Goal: Task Accomplishment & Management: Manage account settings

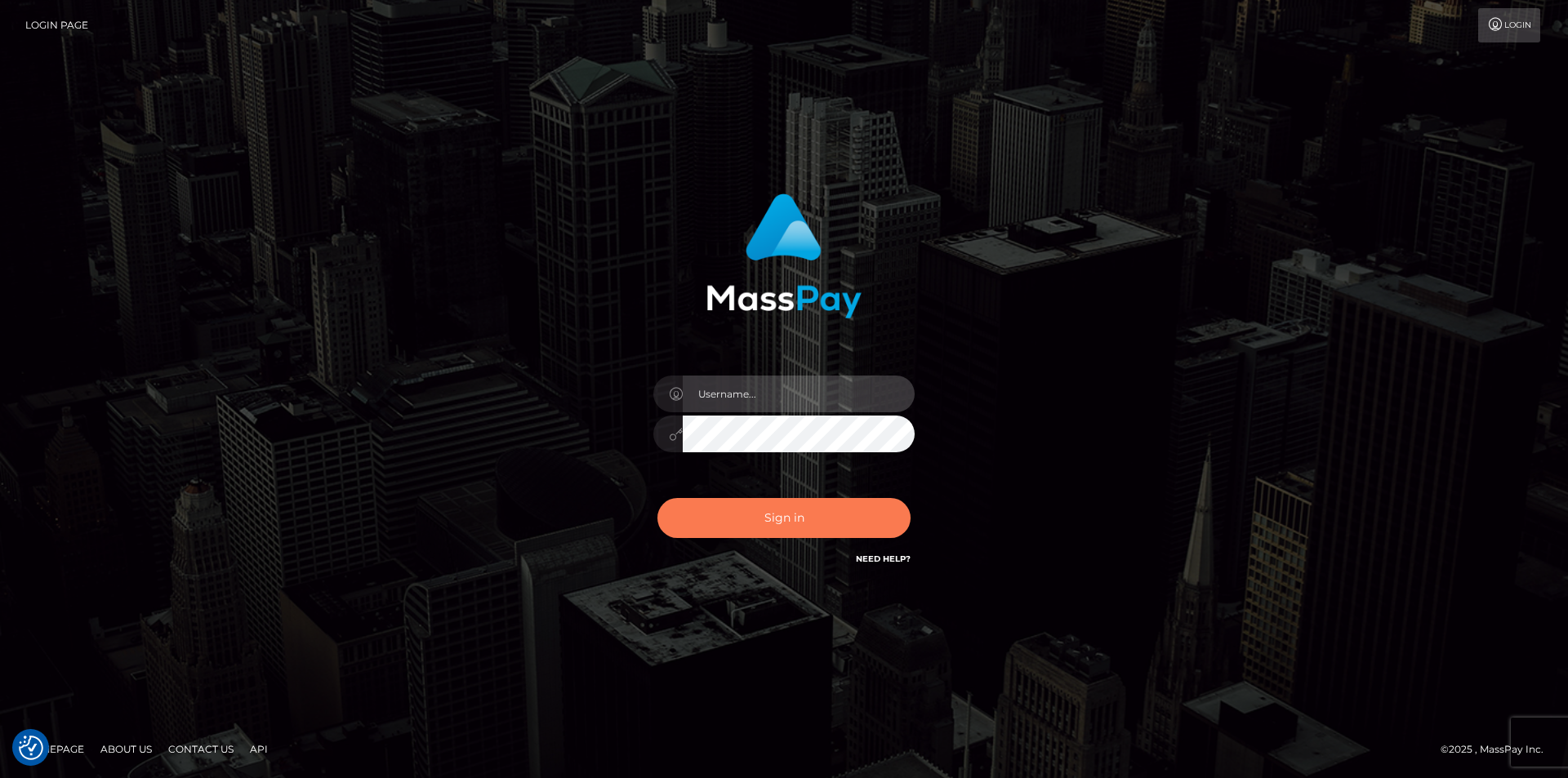
type input "[EMAIL_ADDRESS][DOMAIN_NAME]"
click at [793, 521] on button "Sign in" at bounding box center [784, 519] width 254 height 40
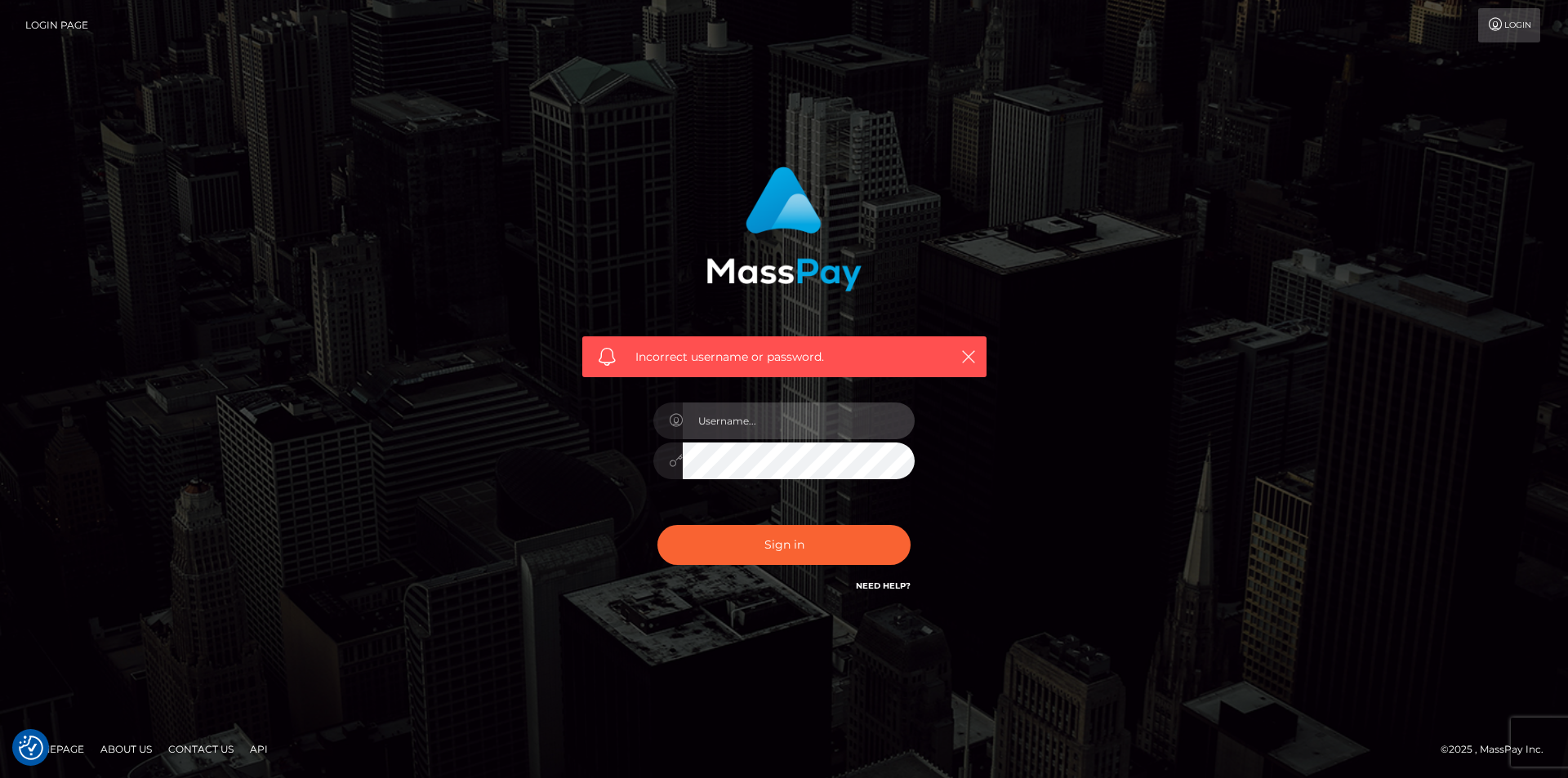
type input "[EMAIL_ADDRESS][DOMAIN_NAME]"
click at [879, 428] on input "[EMAIL_ADDRESS][DOMAIN_NAME]" at bounding box center [798, 421] width 232 height 36
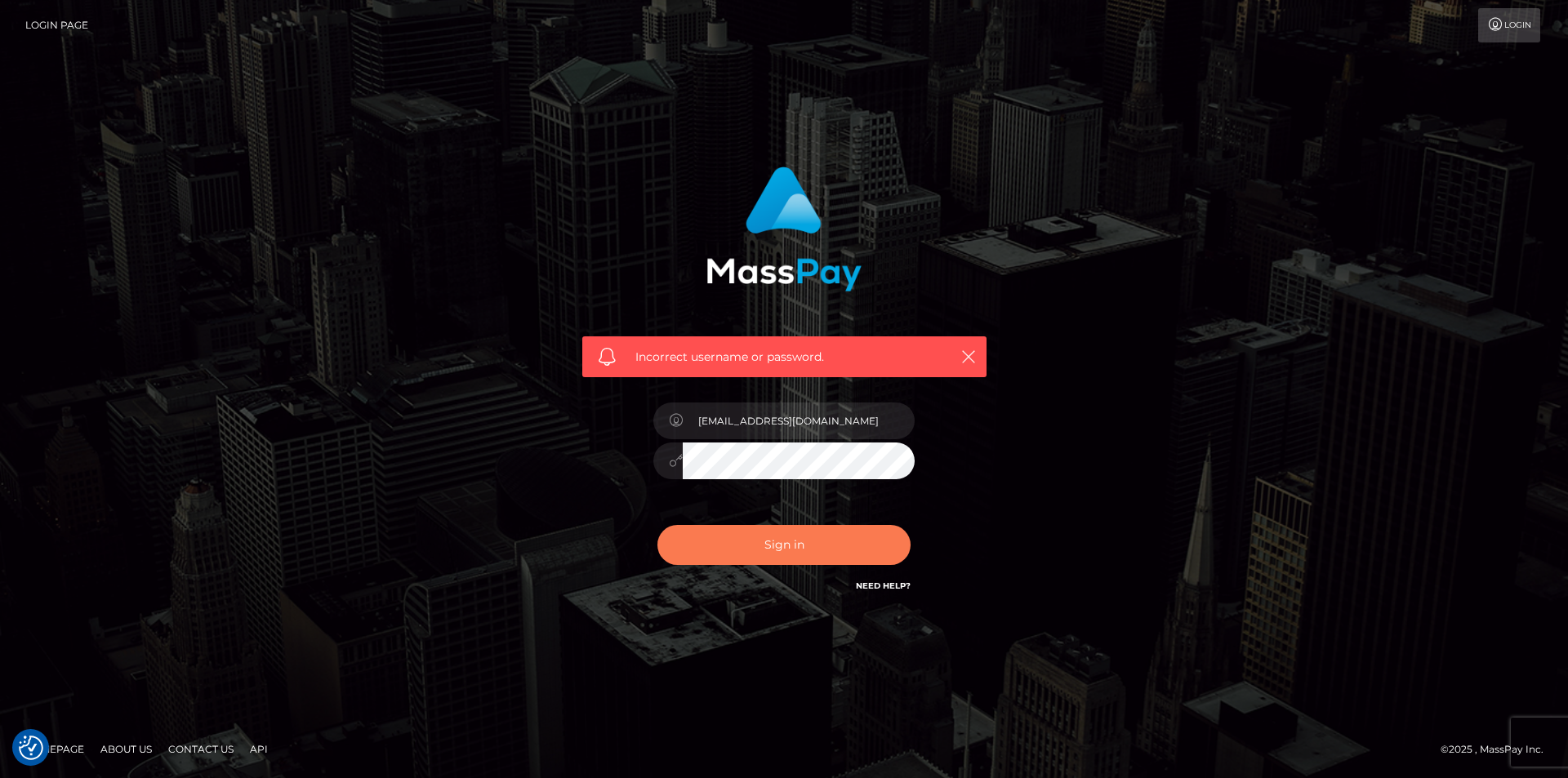
click at [762, 545] on button "Sign in" at bounding box center [784, 546] width 254 height 40
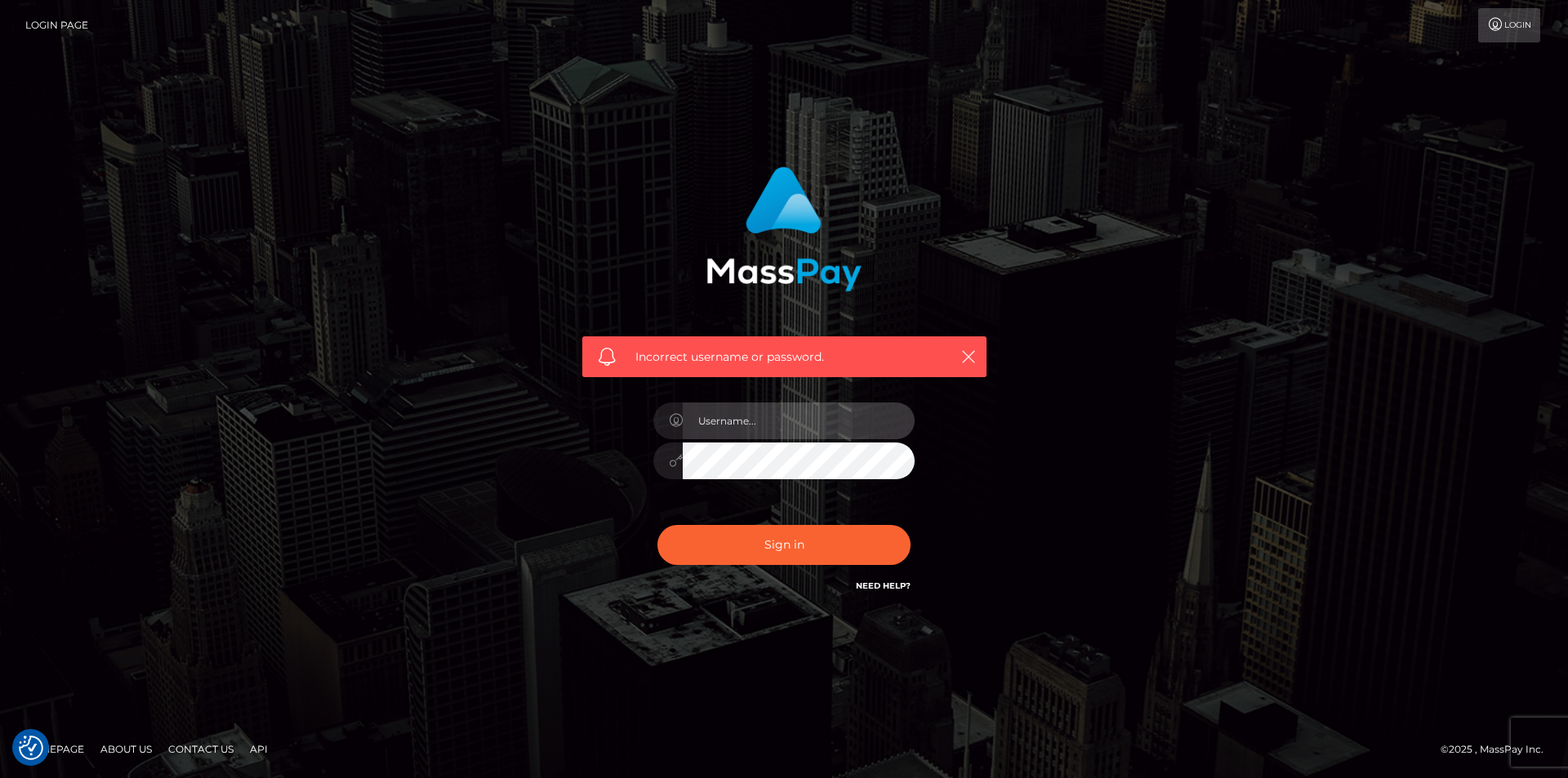
type input "[EMAIL_ADDRESS][DOMAIN_NAME]"
